Goal: Task Accomplishment & Management: Manage account settings

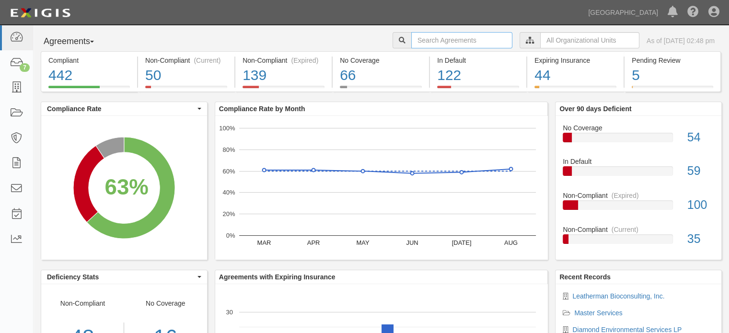
click at [420, 39] on input "text" at bounding box center [461, 40] width 101 height 16
type input "leatherman"
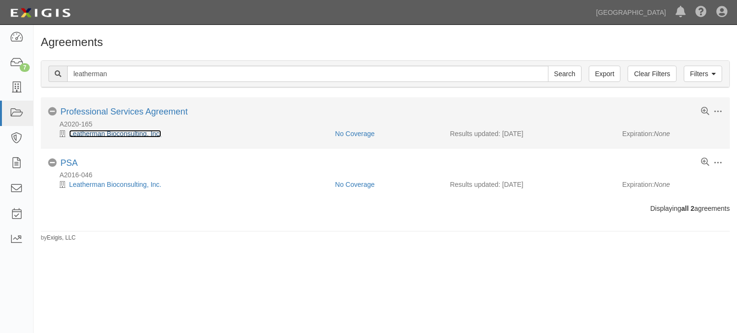
click at [129, 134] on link "Leatherman Bioconsulting, Inc." at bounding box center [115, 134] width 92 height 8
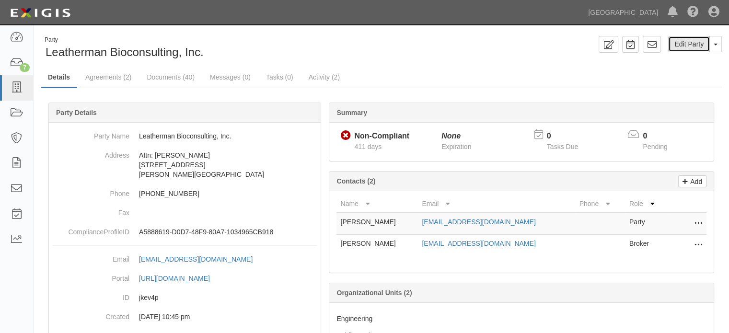
click at [705, 43] on link "Edit Party" at bounding box center [689, 44] width 42 height 16
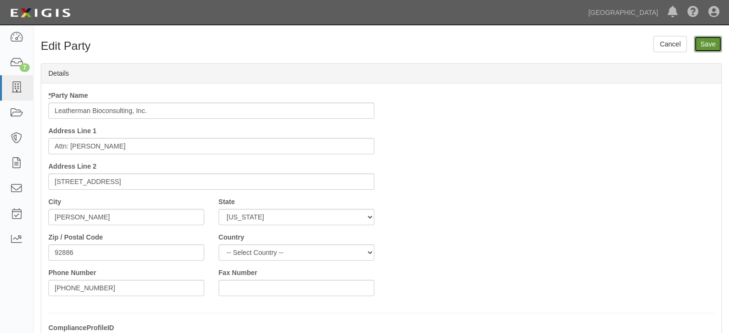
click at [703, 46] on input "Save" at bounding box center [708, 44] width 28 height 16
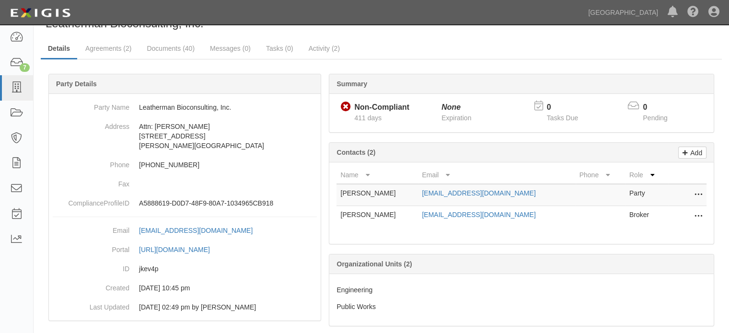
scroll to position [45, 0]
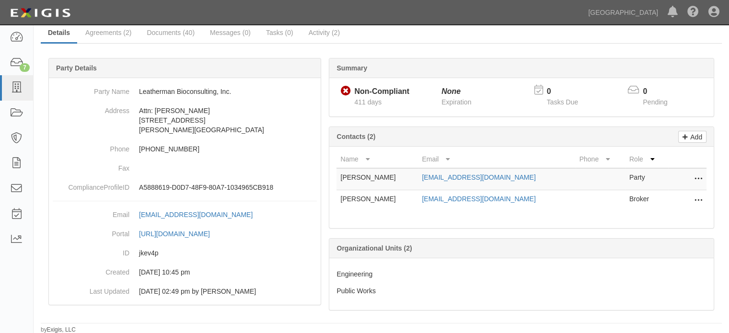
click at [700, 202] on icon at bounding box center [699, 201] width 8 height 12
click at [661, 200] on link "Edit" at bounding box center [665, 197] width 76 height 17
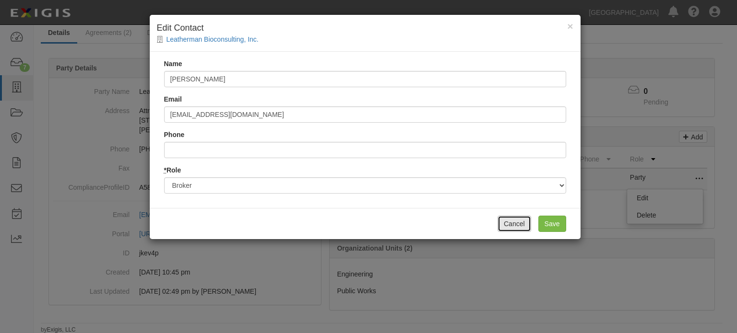
click at [510, 222] on button "Cancel" at bounding box center [514, 224] width 34 height 16
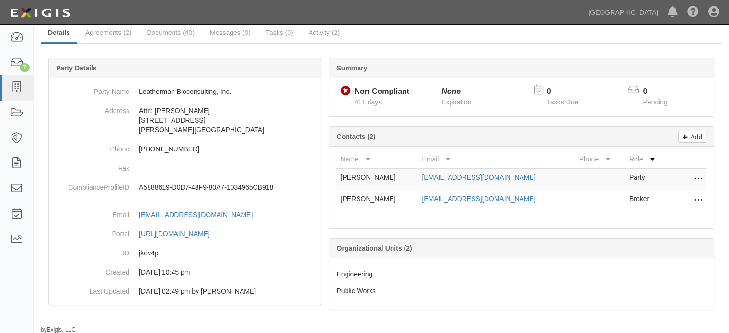
click at [698, 176] on icon at bounding box center [699, 179] width 8 height 12
click at [663, 178] on link "Edit" at bounding box center [665, 176] width 76 height 17
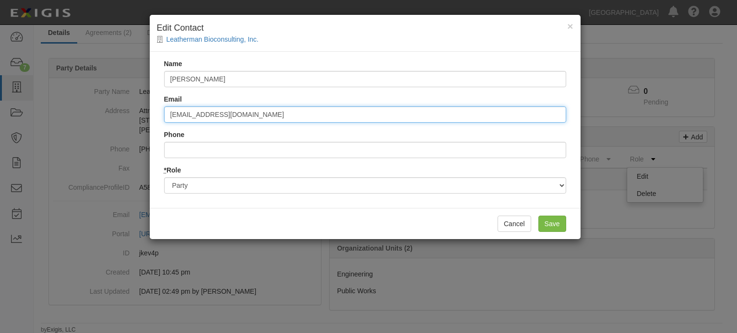
drag, startPoint x: 271, startPoint y: 111, endPoint x: 101, endPoint y: 108, distance: 170.3
click at [105, 108] on div "× Edit Contact Leatherman Bioconsulting, Inc. Name Sandy Leatherman Email sandy…" at bounding box center [368, 166] width 737 height 333
paste input "SandyL@L"
click at [359, 106] on input "SandyL@Leathermanbio.com" at bounding box center [365, 114] width 402 height 16
type input "SandyL@Leathermanbio.com"
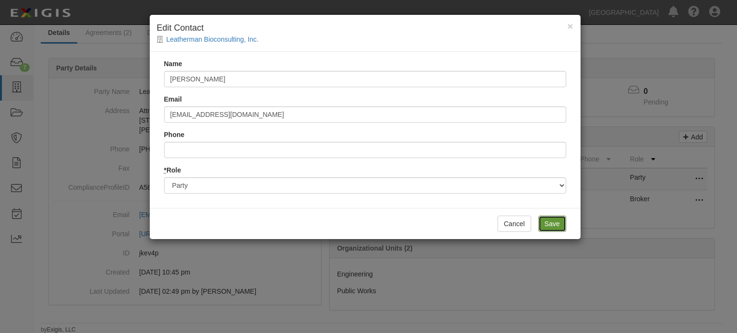
click at [545, 216] on input "Save" at bounding box center [552, 224] width 28 height 16
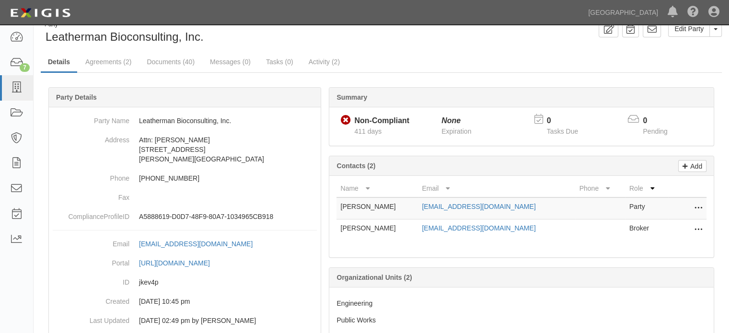
scroll to position [0, 0]
